Goal: Information Seeking & Learning: Find specific fact

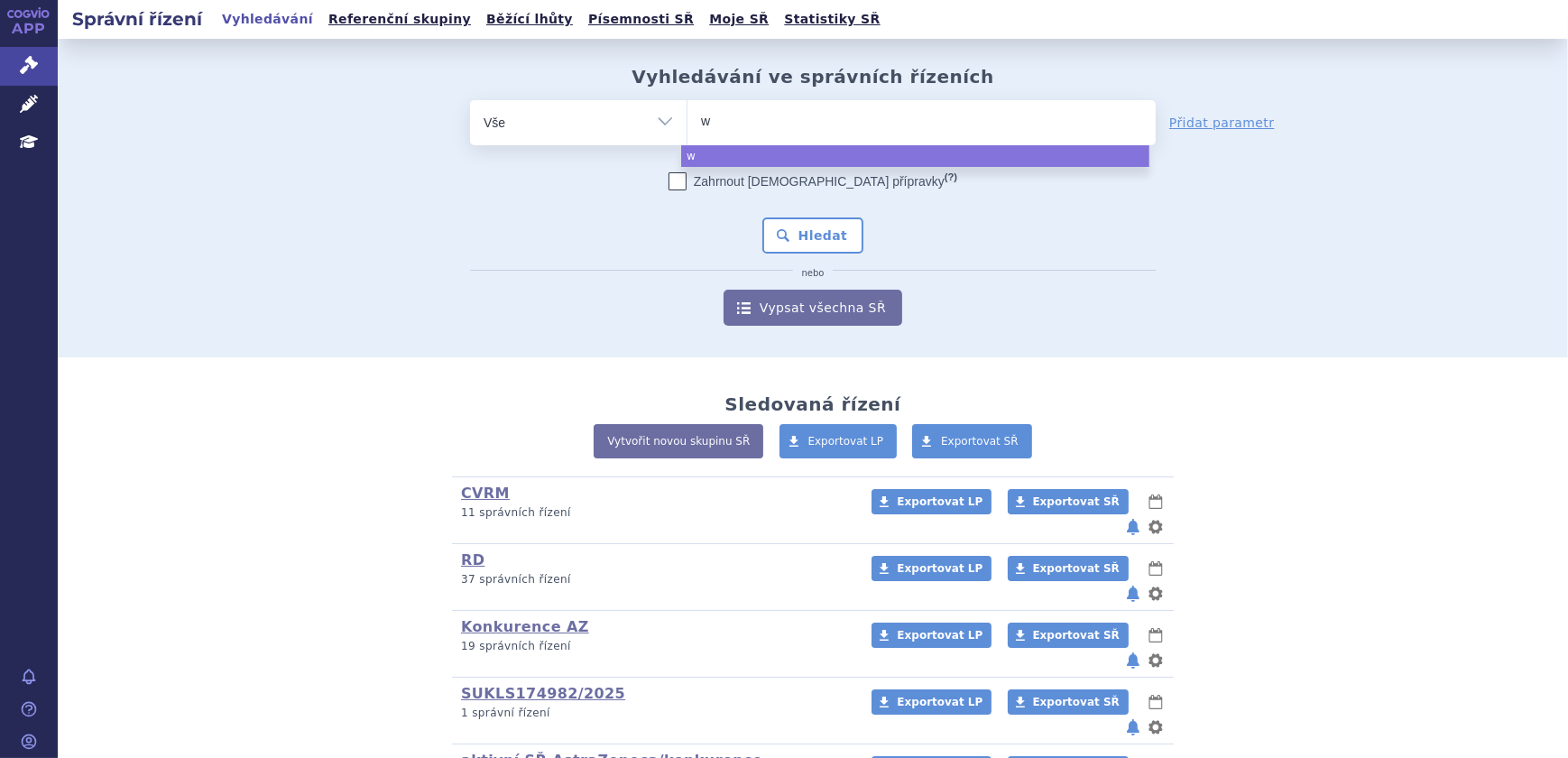
type input "wi"
type input "win"
type input "winre"
type input "winrev"
type input "winrevai"
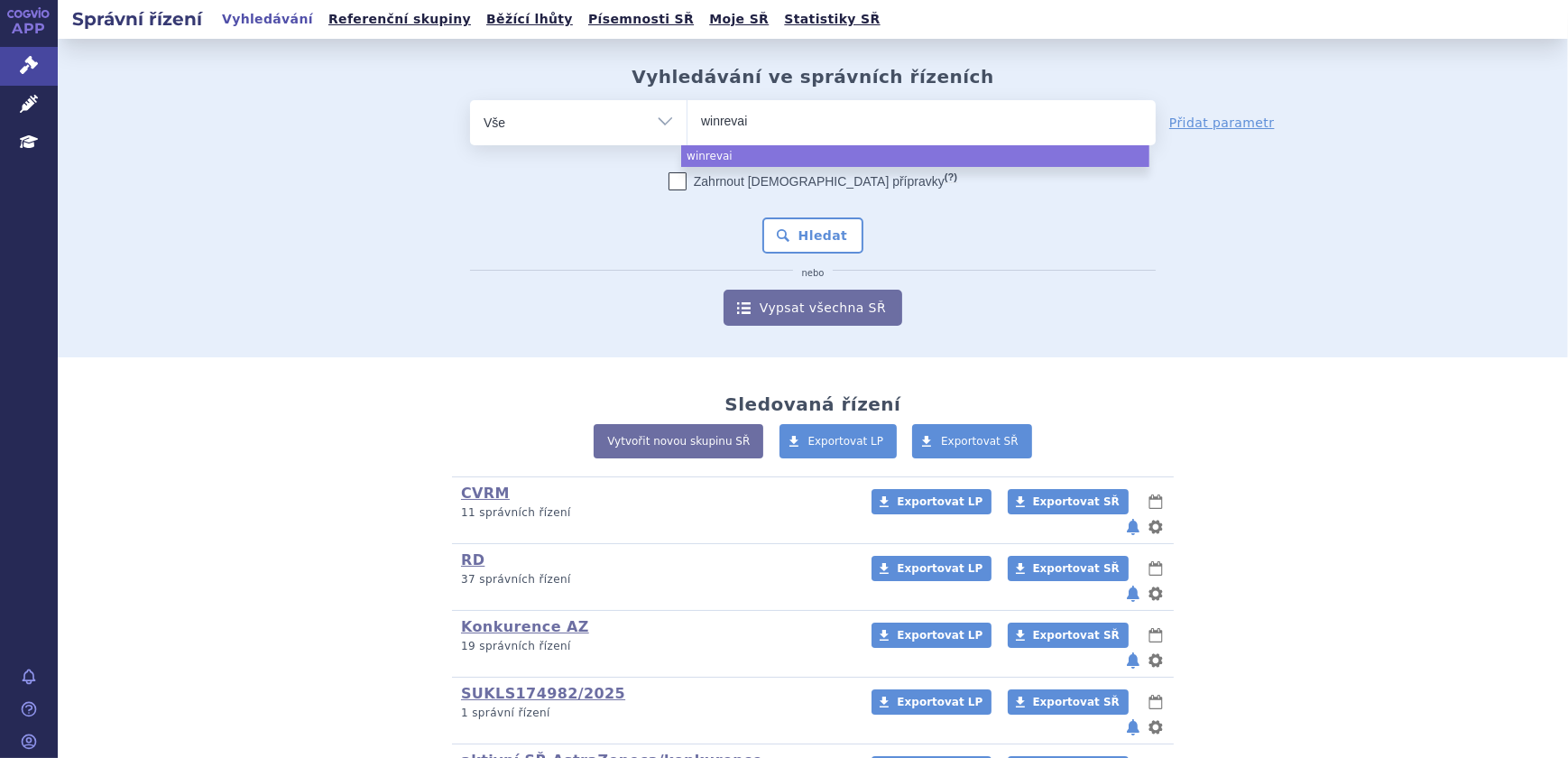
type input "winrevair"
select select "winrevair"
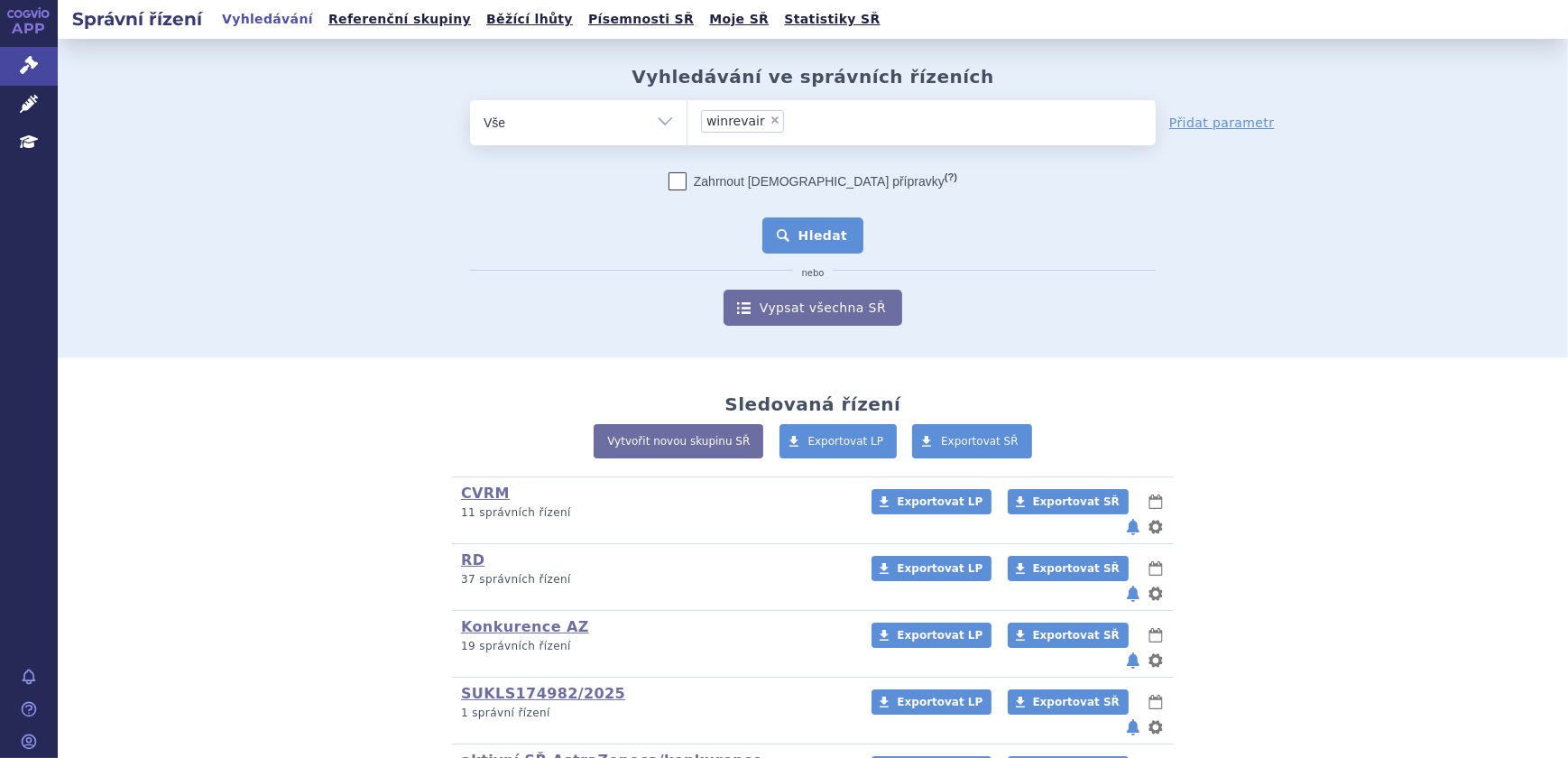
click at [838, 238] on button "Hledat" at bounding box center [814, 235] width 102 height 36
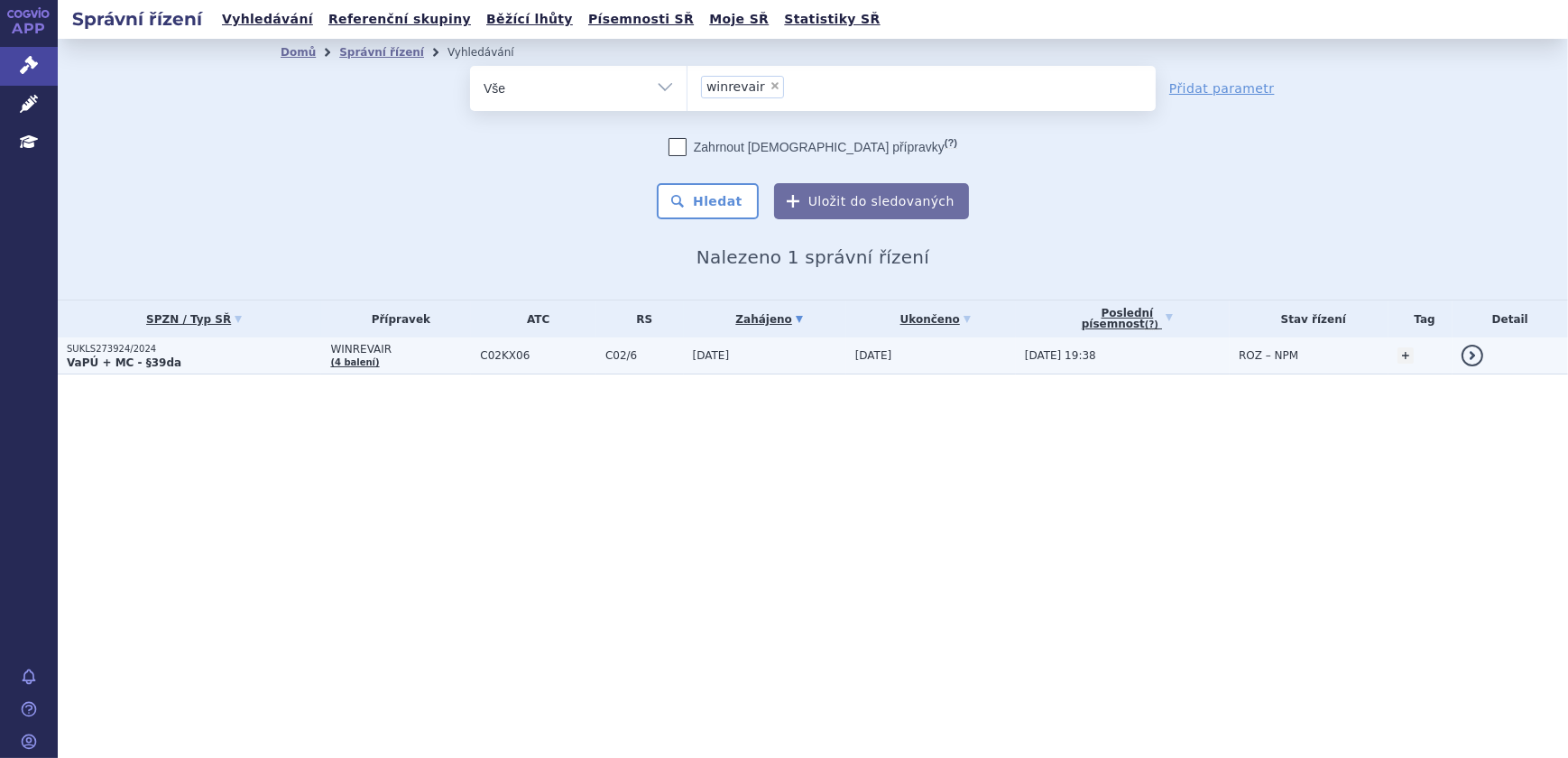
click at [557, 369] on td "C02KX06" at bounding box center [533, 356] width 125 height 37
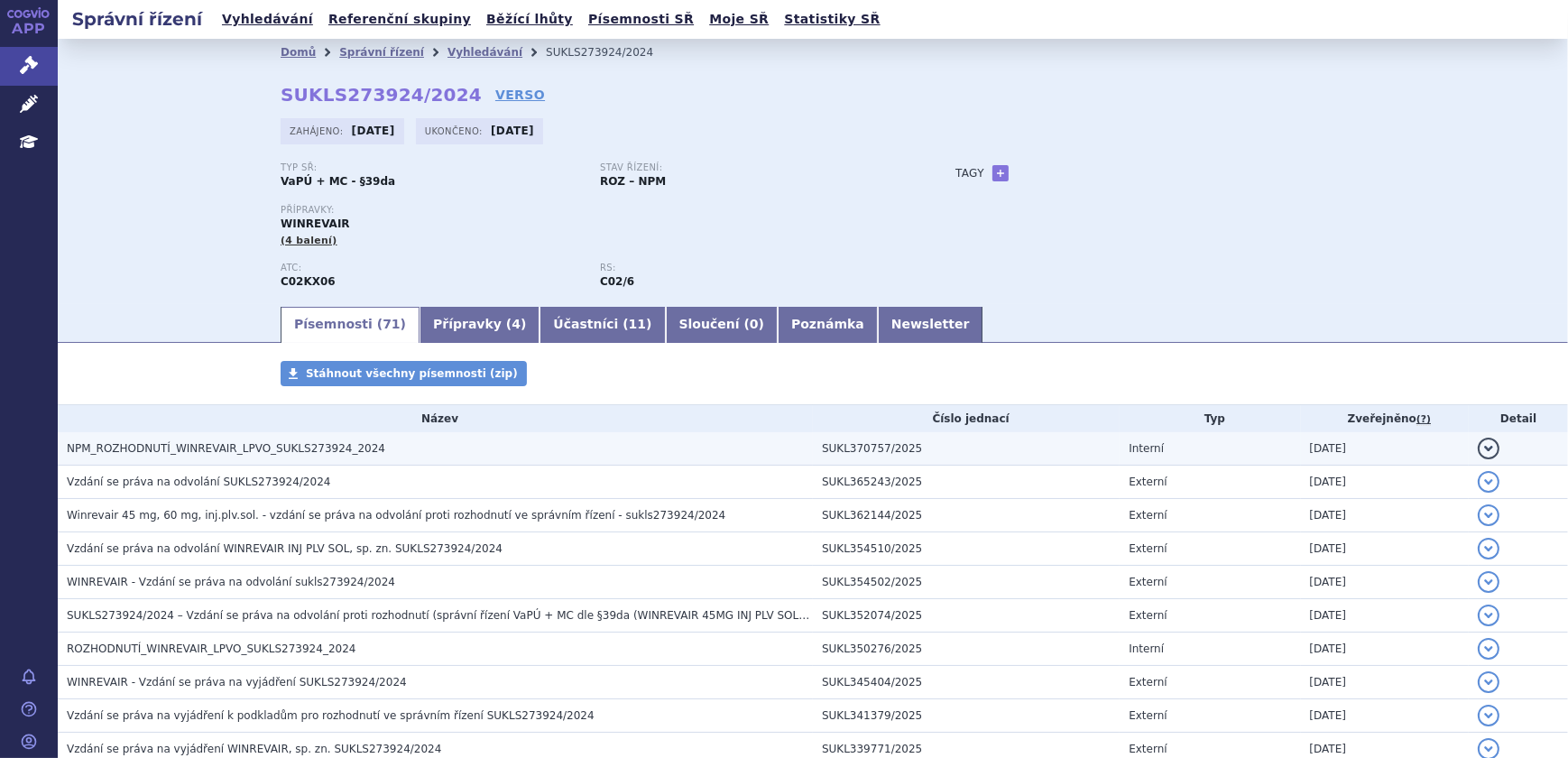
click at [529, 440] on h3 "NPM_ROZHODNUTÍ_WINREVAIR_LPVO_SUKLS273924_2024" at bounding box center [440, 449] width 746 height 18
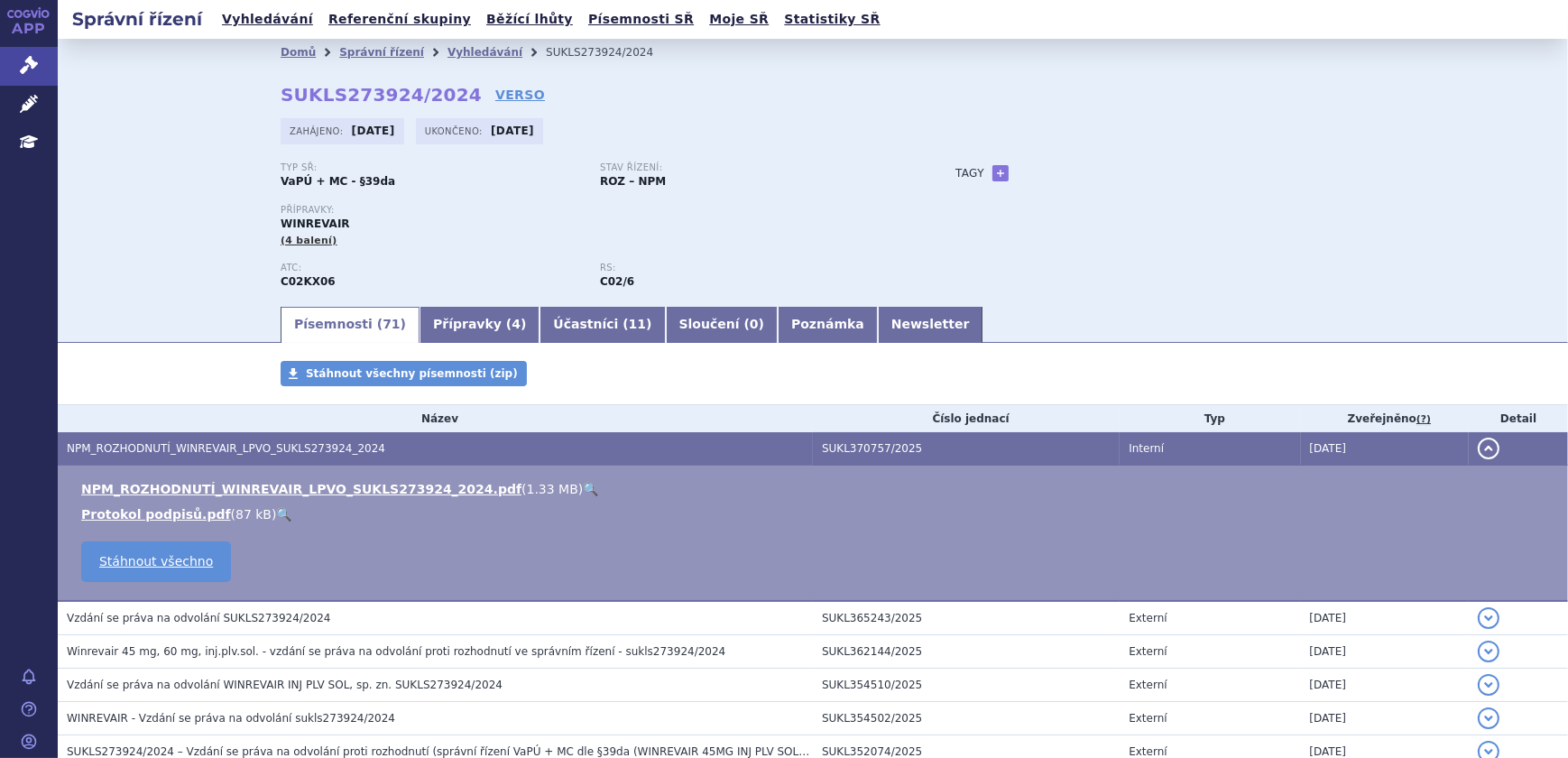
click at [583, 486] on link "🔍" at bounding box center [590, 489] width 16 height 15
click at [296, 242] on span "(4 balení)" at bounding box center [309, 240] width 57 height 12
click at [42, 57] on link "Správní řízení" at bounding box center [28, 66] width 57 height 38
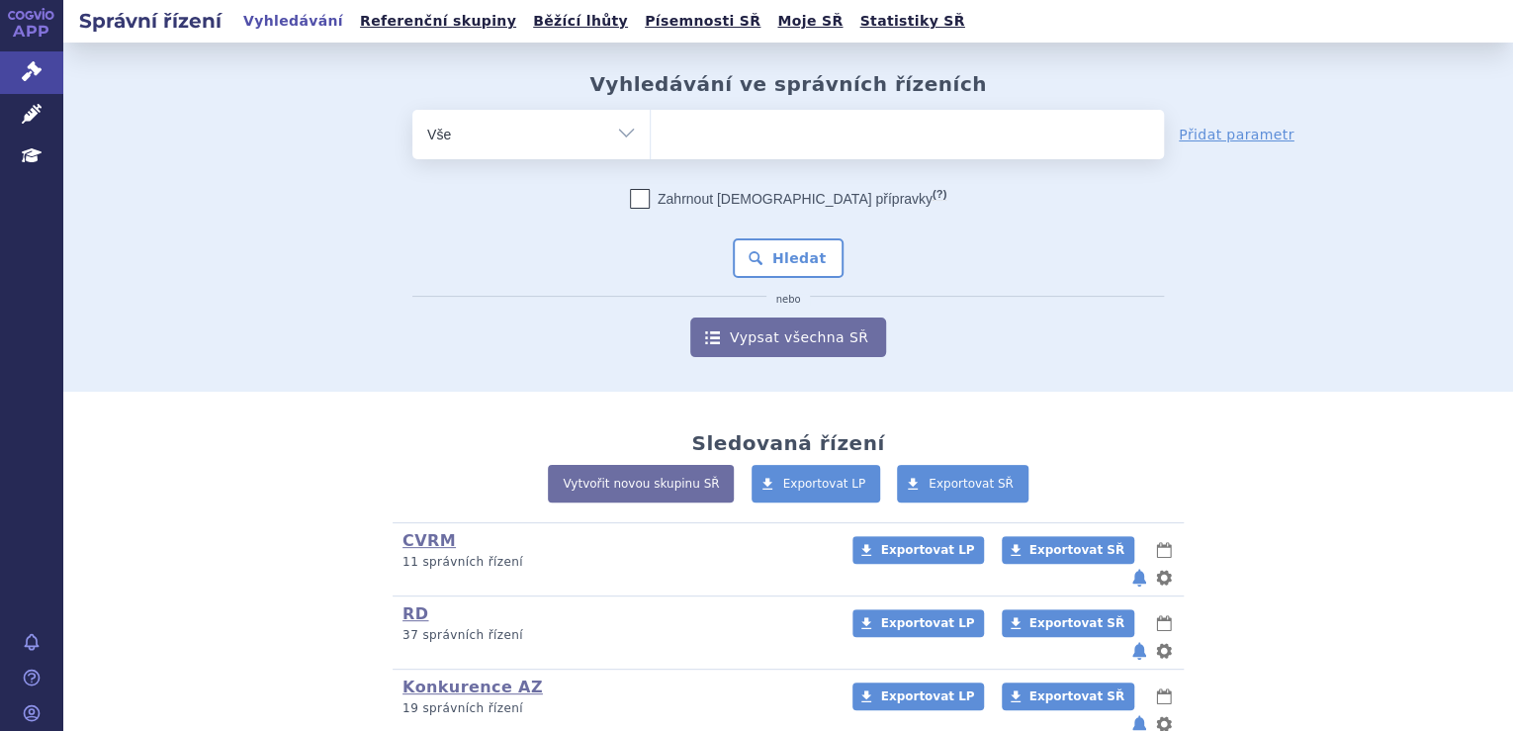
click at [768, 138] on ul at bounding box center [907, 131] width 513 height 42
click at [651, 138] on select at bounding box center [650, 133] width 1 height 49
paste input "w"
type input "w"
select select "w"
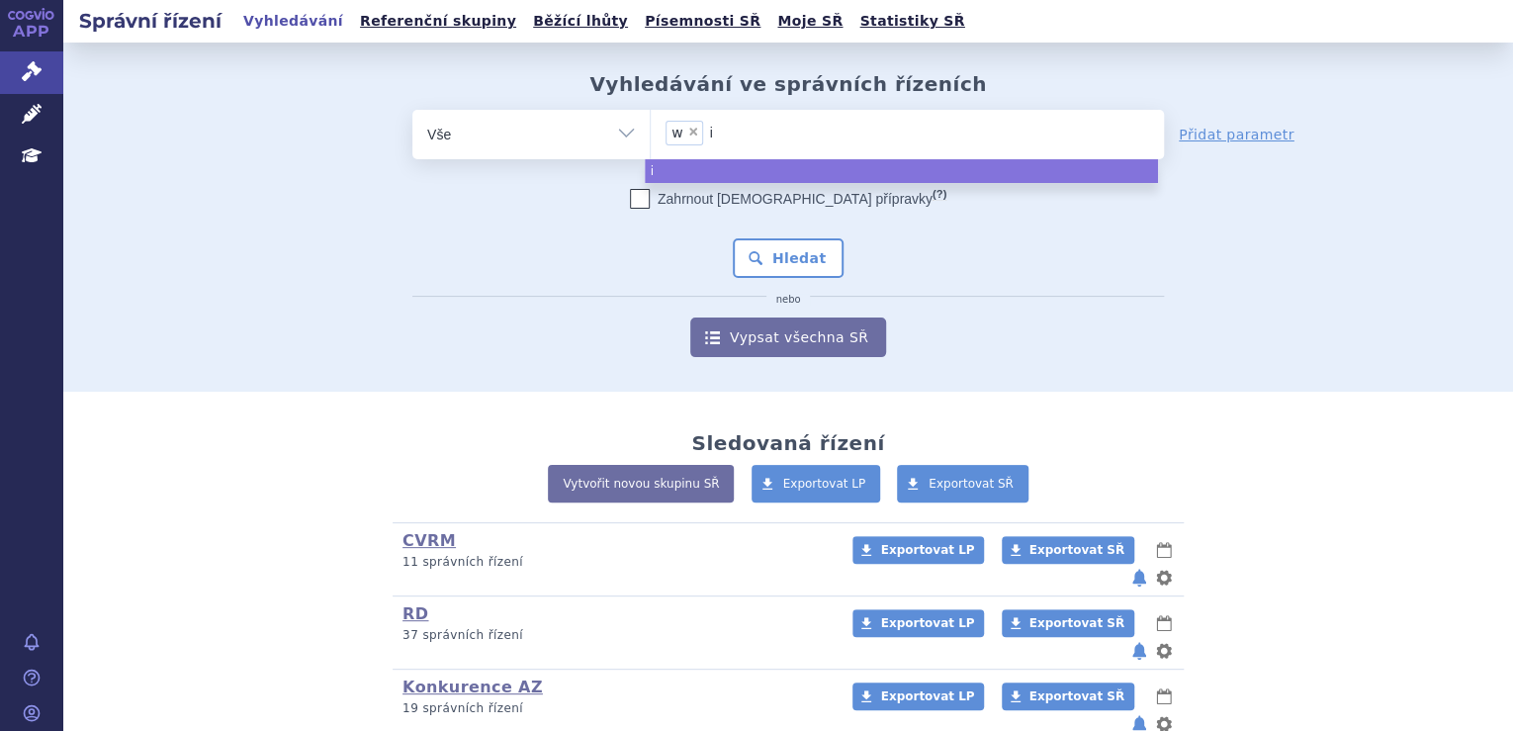
type input "in"
type input "inre"
type input "inrev"
type input "inrevai"
type input "inreva"
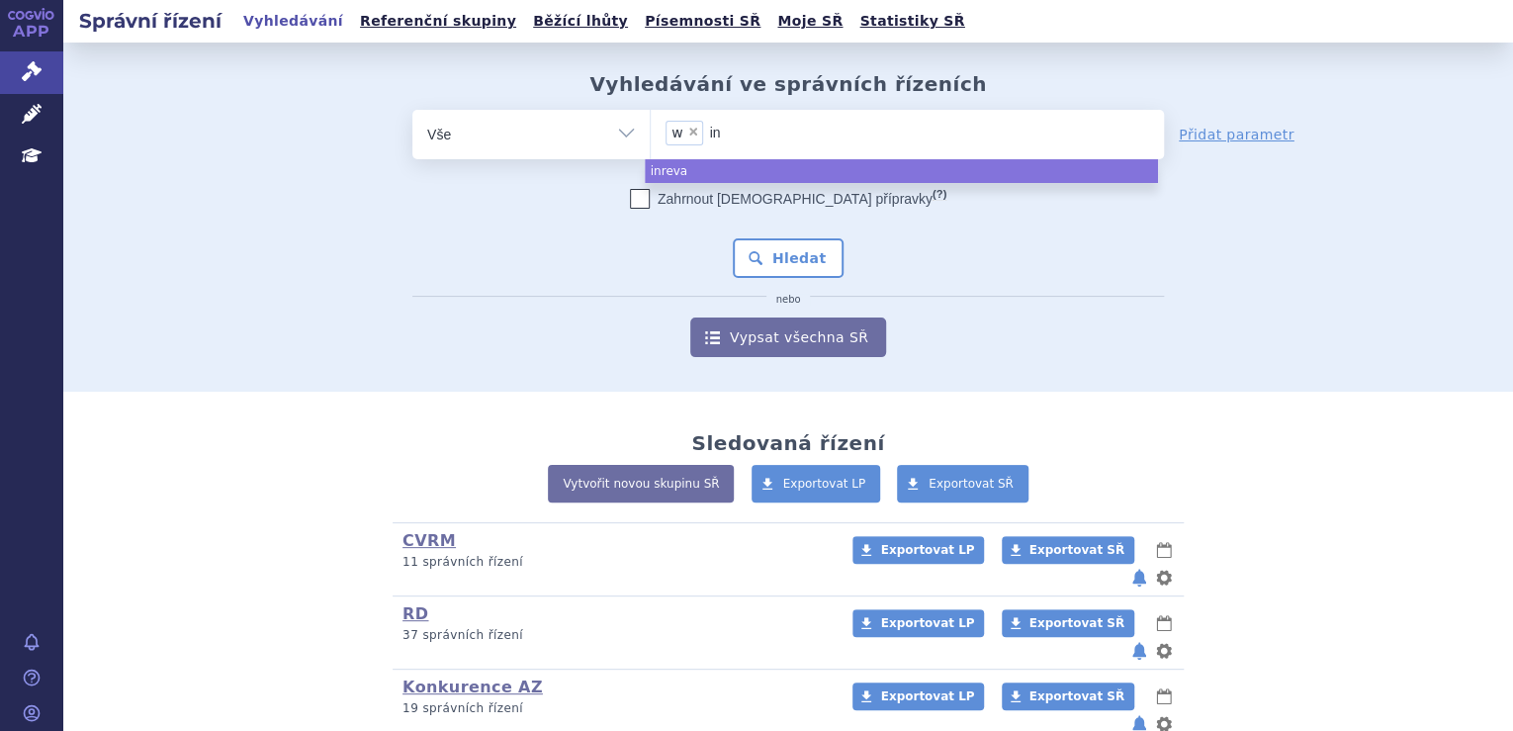
type input "i"
type input "w"
select select
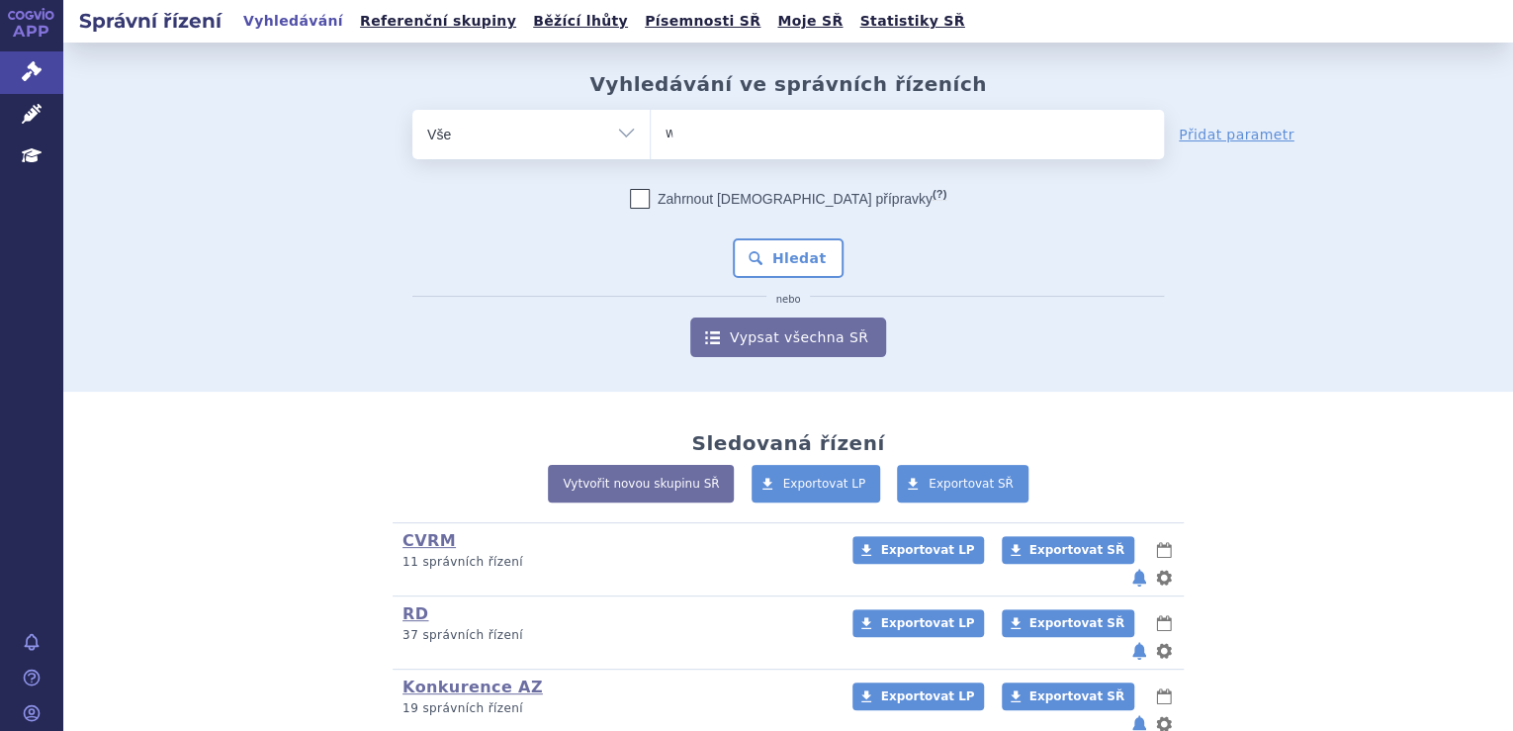
type input "wi"
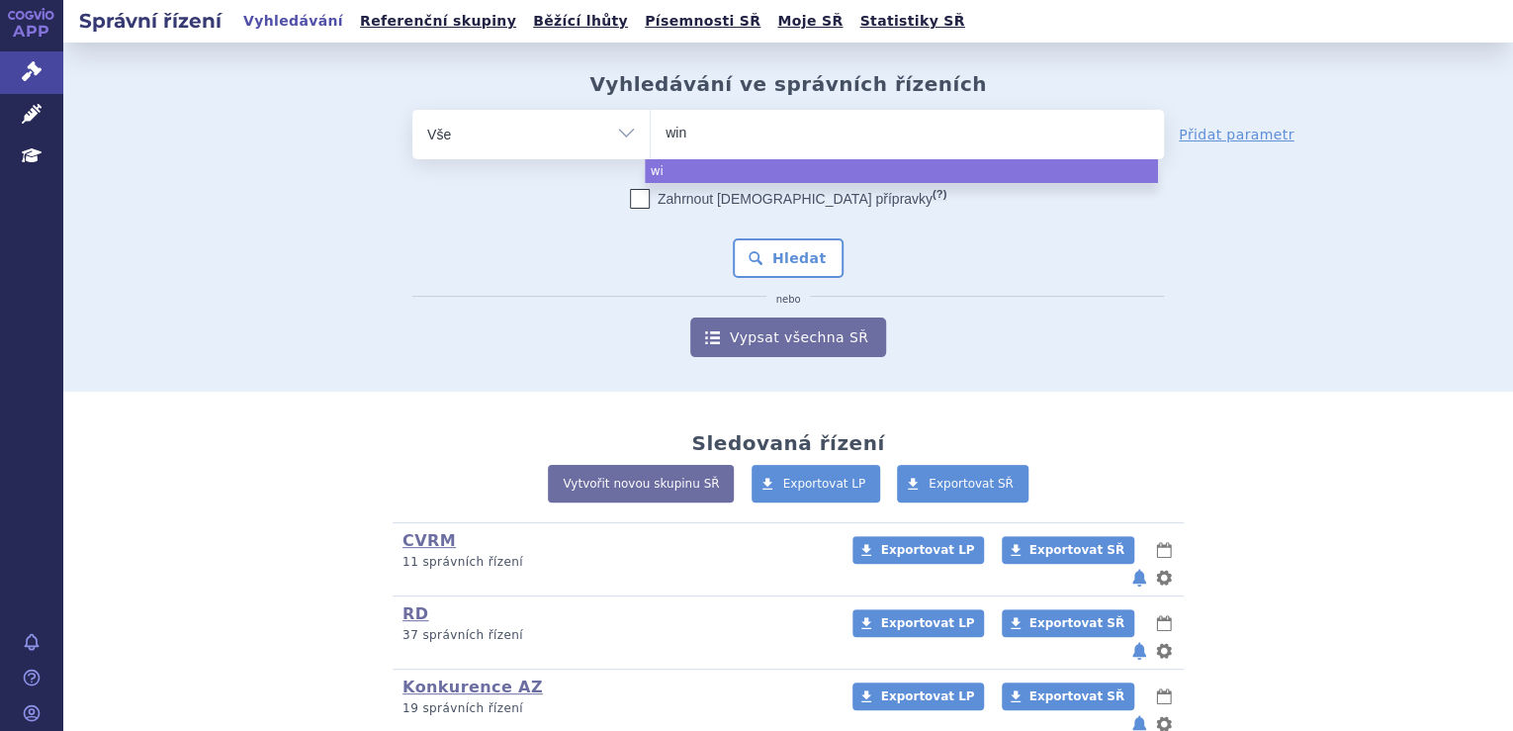
type input "winr"
type input "winre"
type input "winrev"
type input "winrevair"
select select "winrevair"
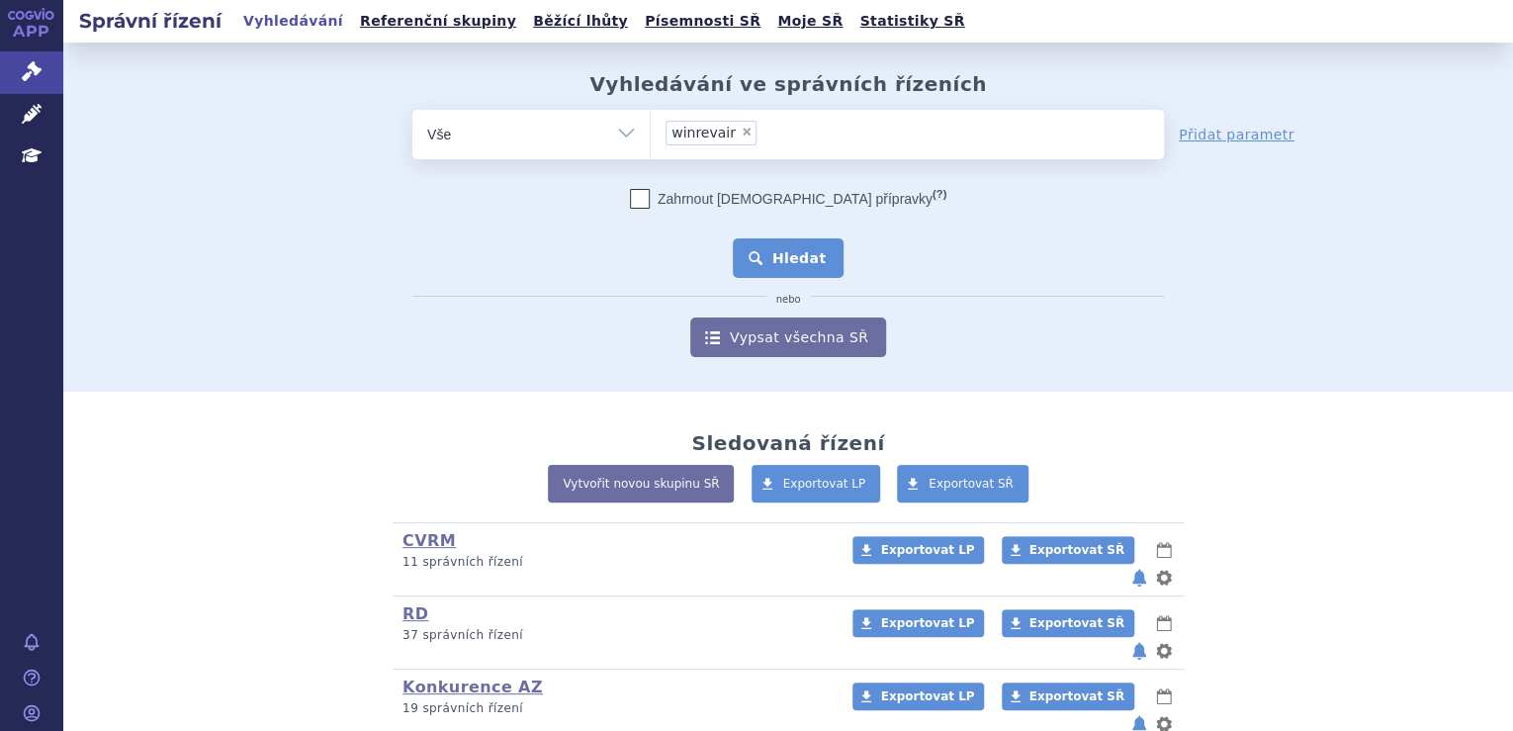
click at [822, 265] on button "Hledat" at bounding box center [789, 258] width 112 height 40
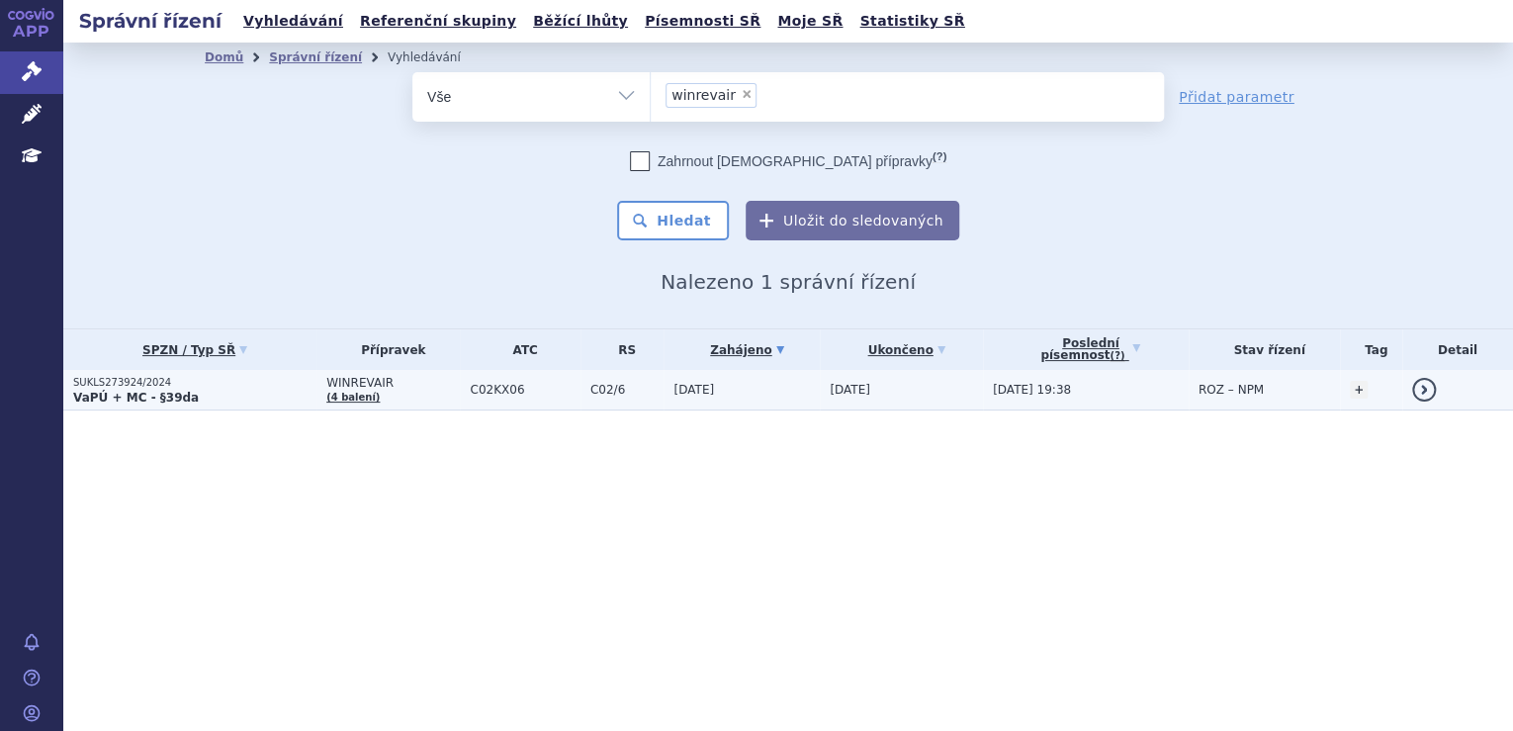
click at [797, 387] on td "[DATE]" at bounding box center [742, 390] width 156 height 41
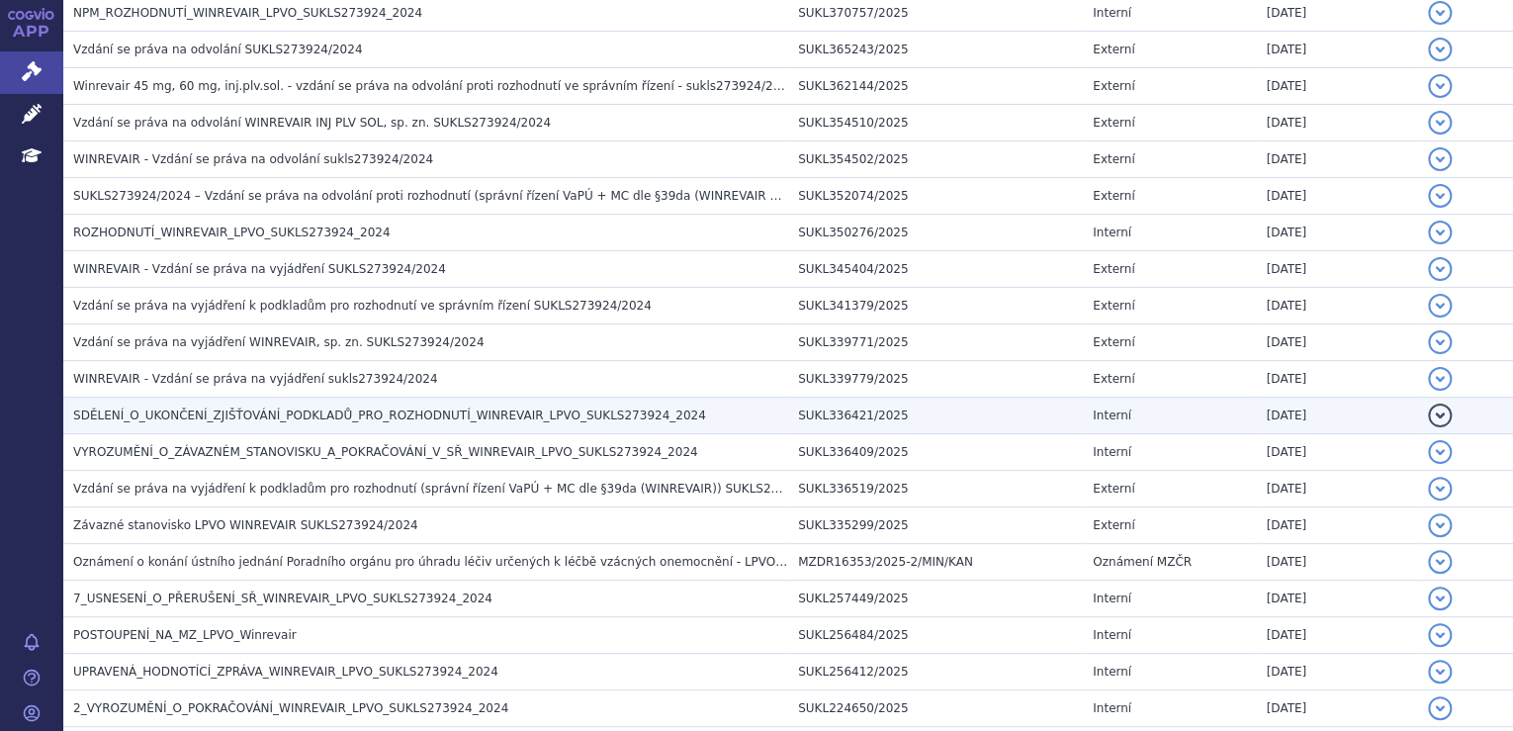
scroll to position [396, 0]
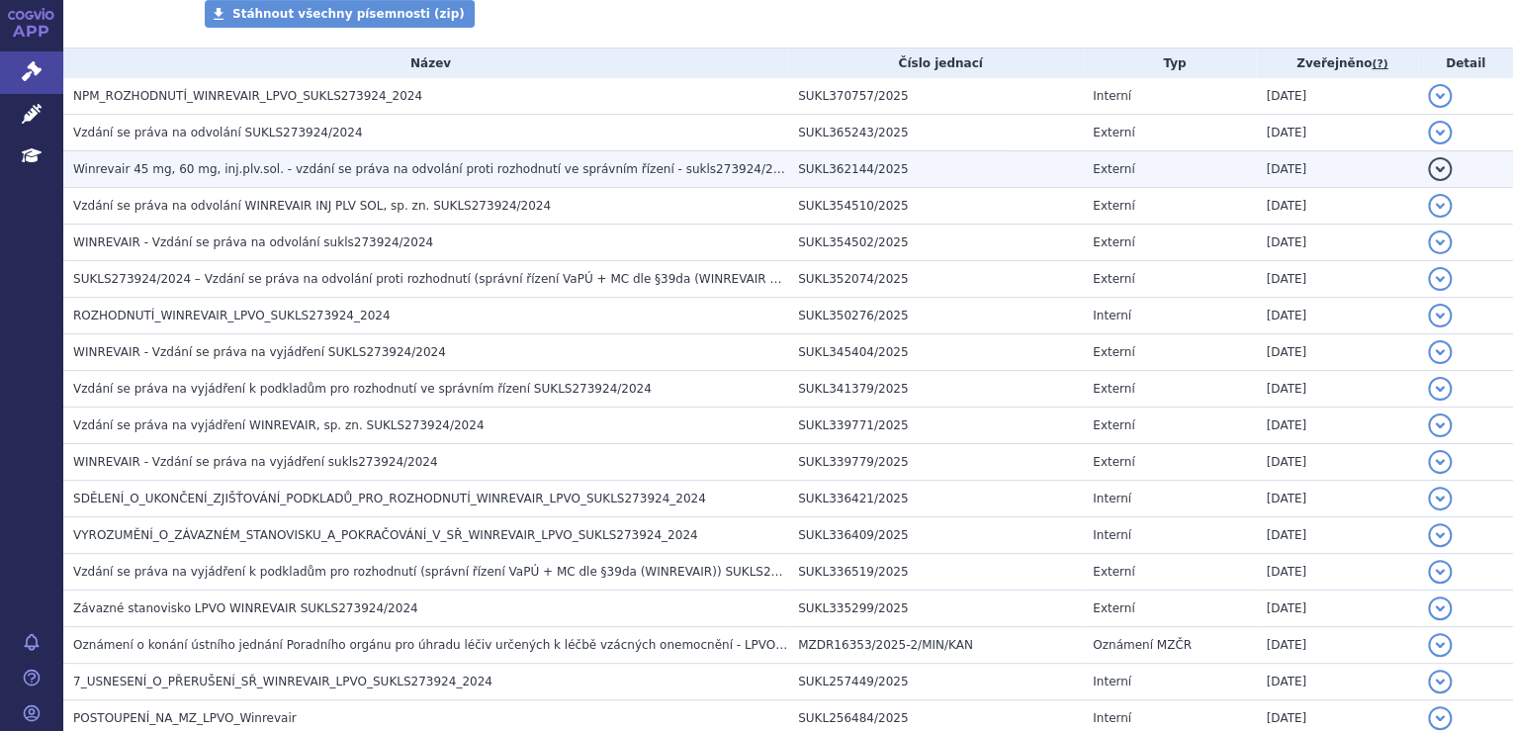
click at [550, 174] on span "Winrevair 45 mg, 60 mg, inj.plv.sol. - vzdání se práva na odvolání proti rozhod…" at bounding box center [434, 169] width 722 height 14
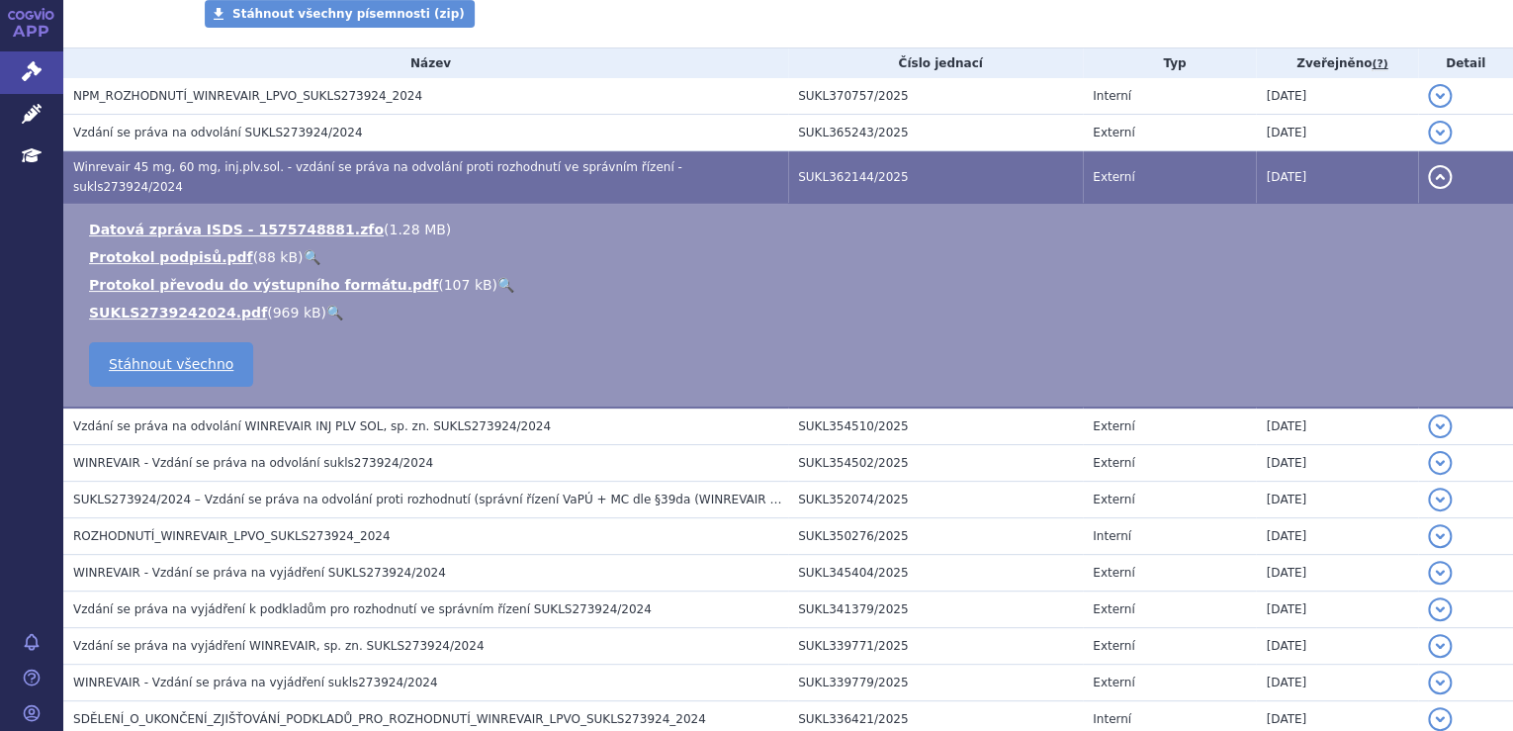
click at [326, 305] on link "🔍" at bounding box center [334, 313] width 17 height 16
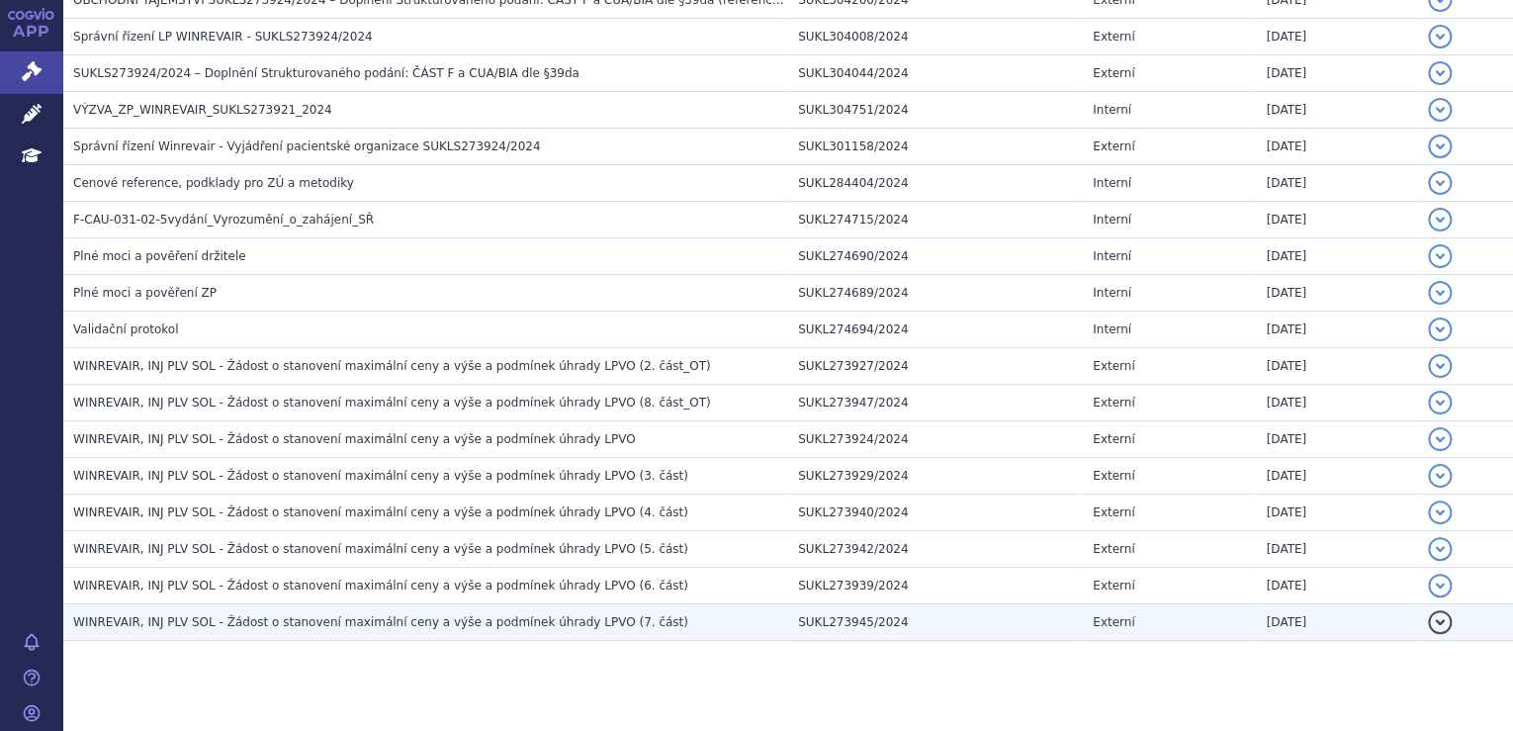
click at [482, 615] on span "WINREVAIR, INJ PLV SOL - Žádost o stanovení maximální ceny a výše a podmínek úh…" at bounding box center [380, 622] width 615 height 14
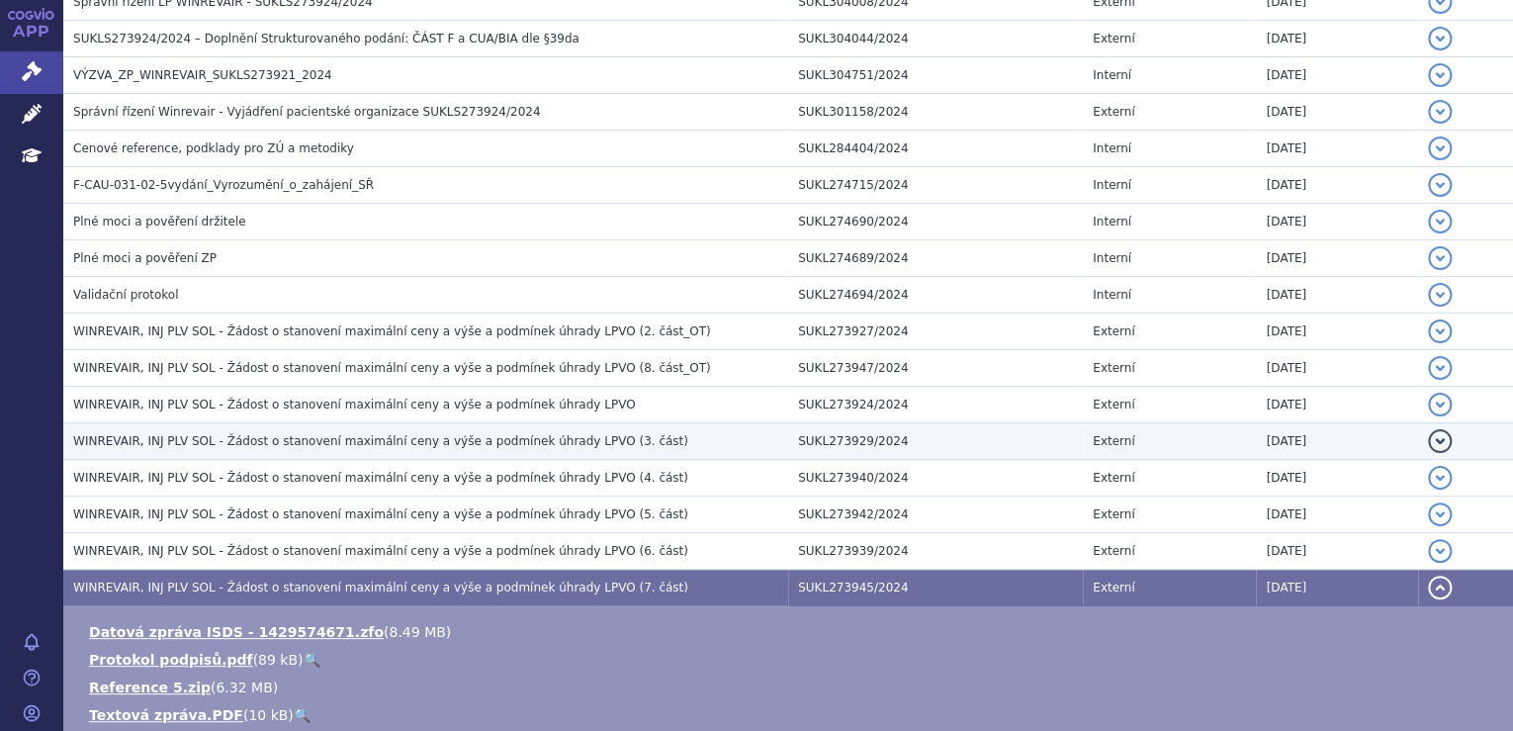
scroll to position [2494, 0]
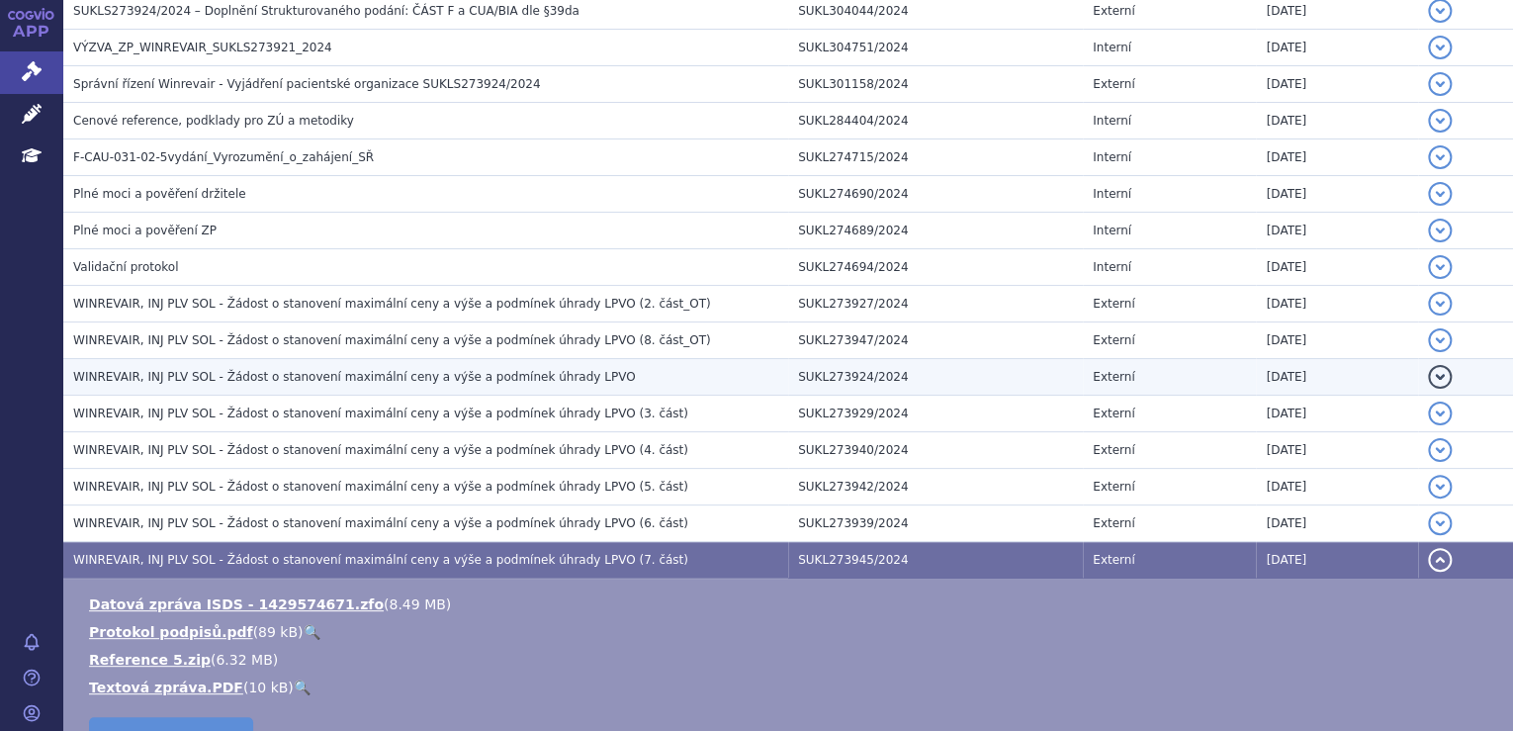
click at [582, 367] on h3 "WINREVAIR, INJ PLV SOL - Žádost o stanovení maximální ceny a výše a podmínek úh…" at bounding box center [430, 377] width 715 height 20
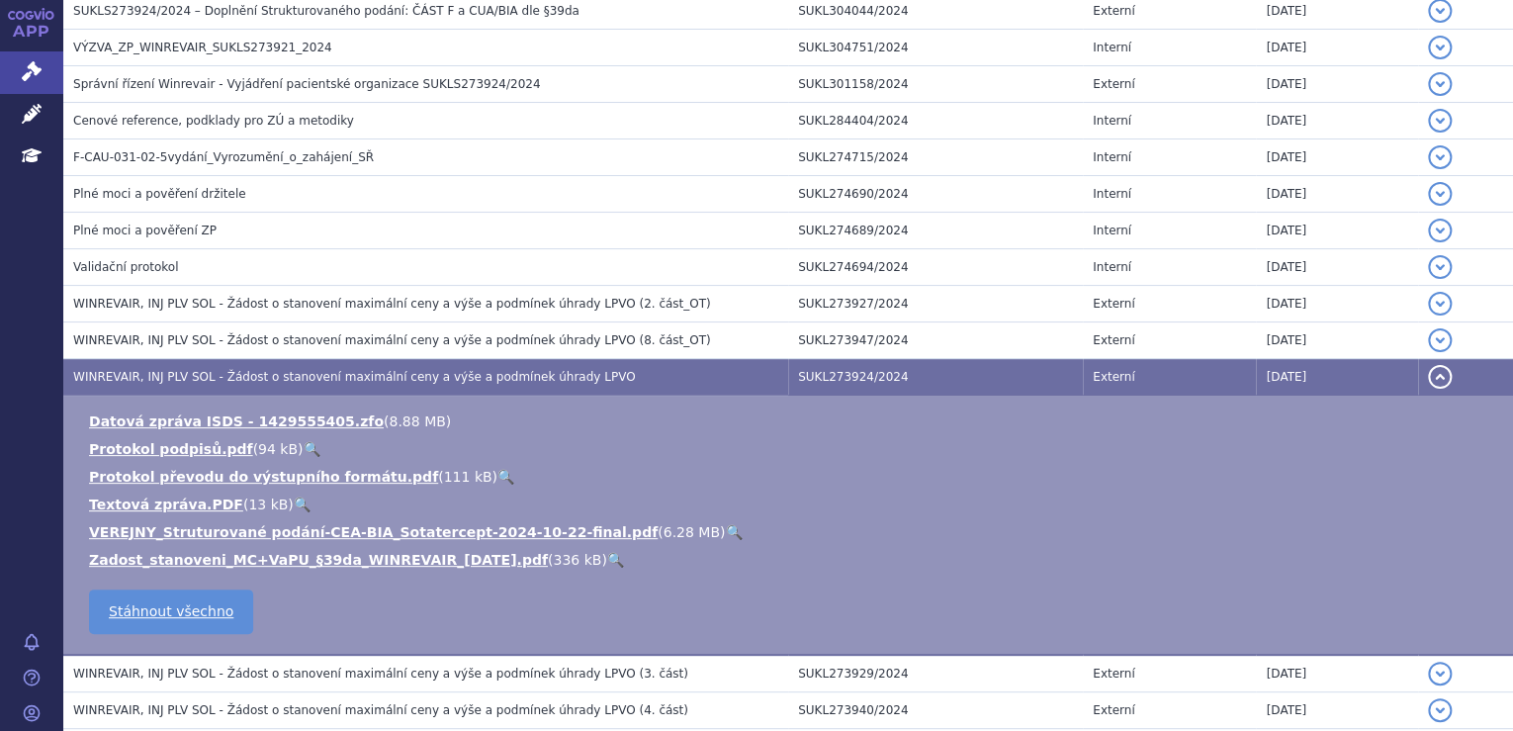
click at [725, 526] on link "🔍" at bounding box center [733, 532] width 17 height 16
click at [607, 552] on link "🔍" at bounding box center [615, 560] width 17 height 16
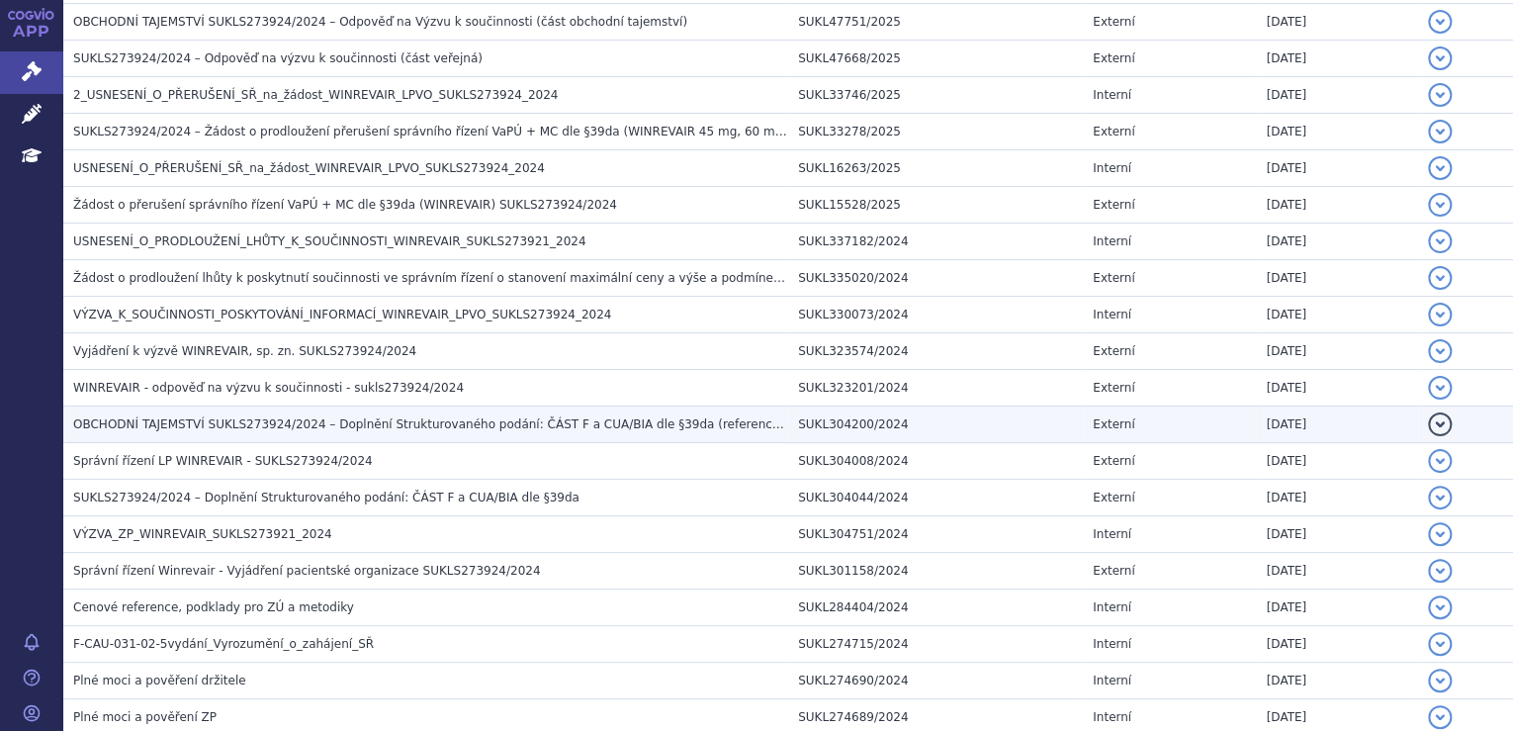
scroll to position [0, 0]
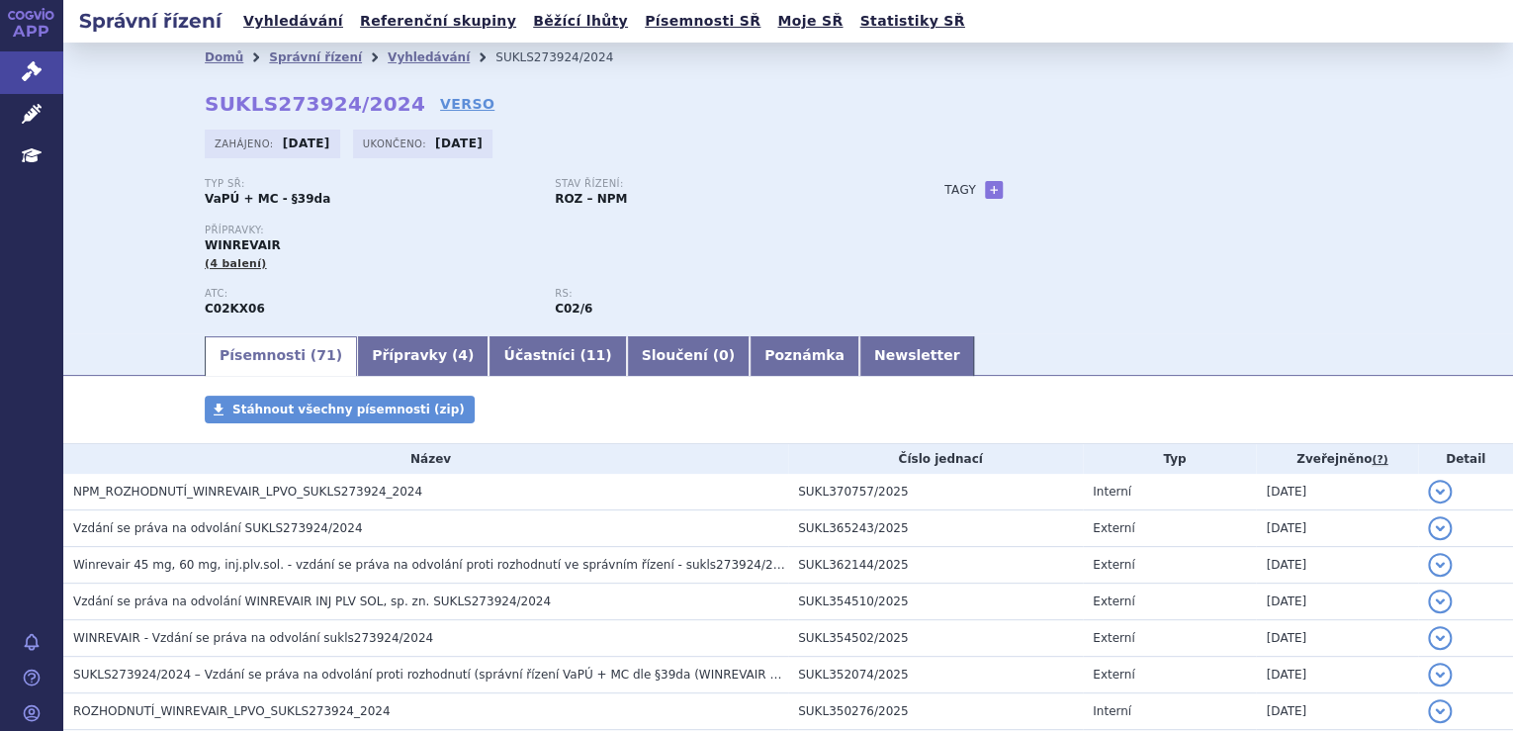
click at [243, 245] on span "WINREVAIR" at bounding box center [243, 245] width 76 height 14
copy span "WINREVAIR"
click at [9, 113] on link "Léčivé přípravky" at bounding box center [31, 115] width 63 height 42
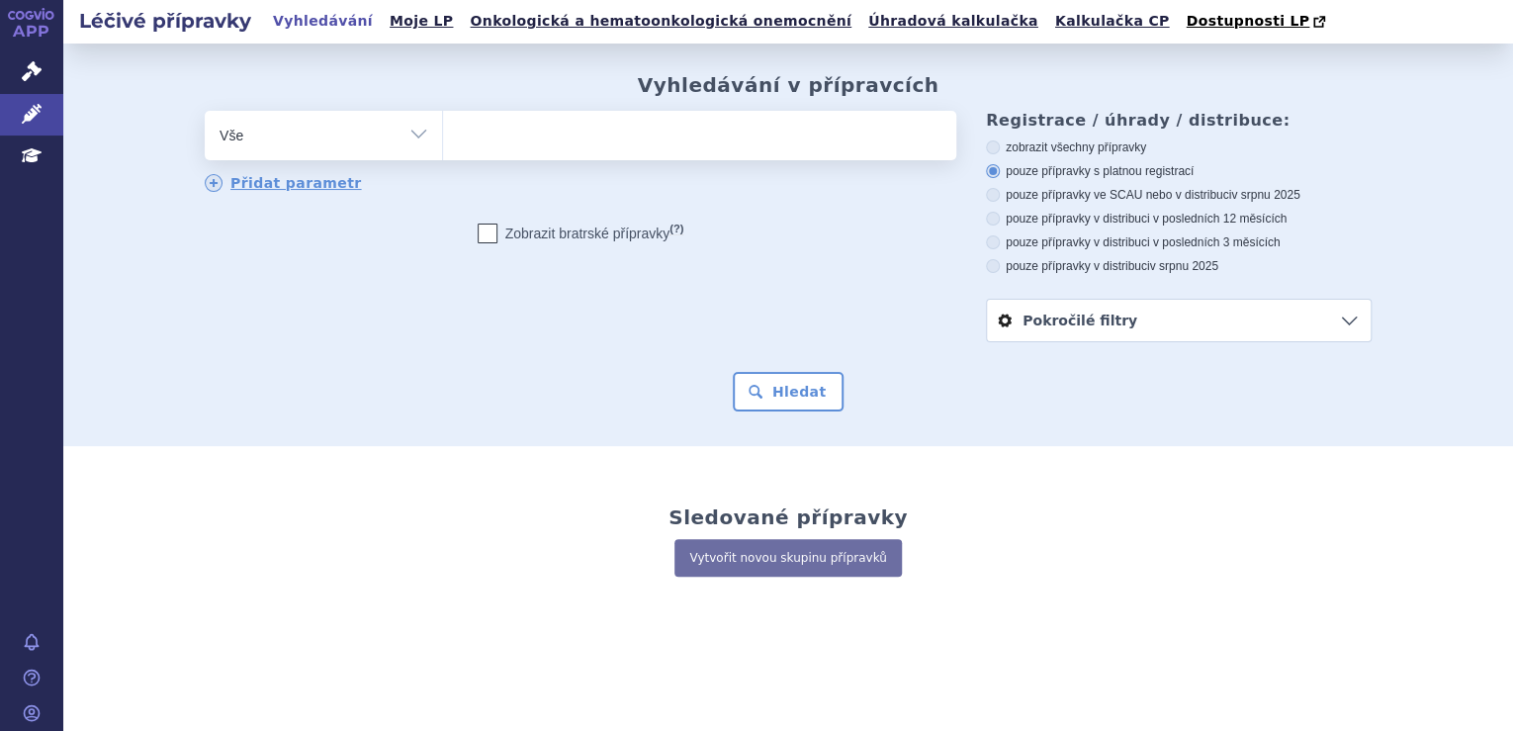
type input "WINREVAIR"
select select "WINREVAIR"
click at [793, 398] on button "Hledat" at bounding box center [789, 392] width 112 height 40
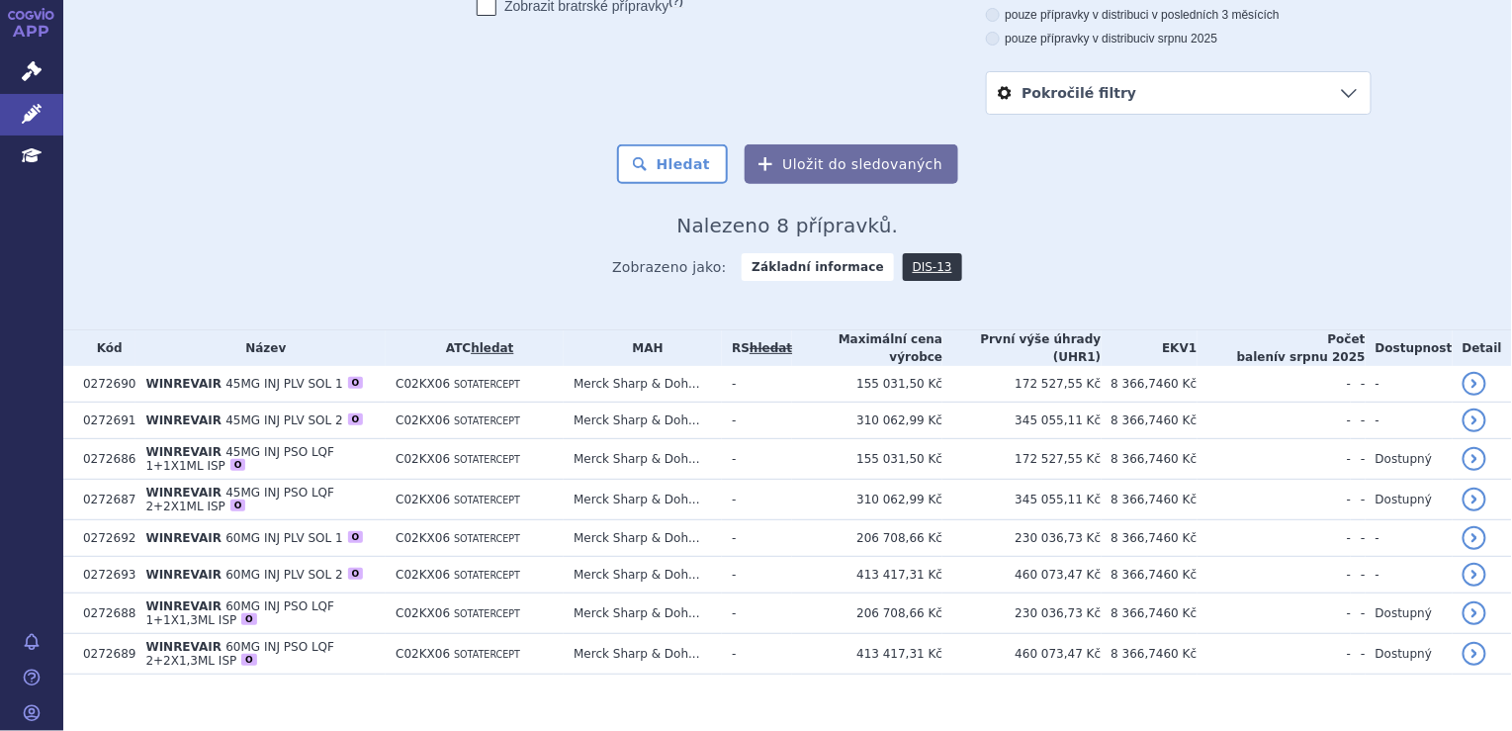
scroll to position [227, 0]
